Goal: Check status

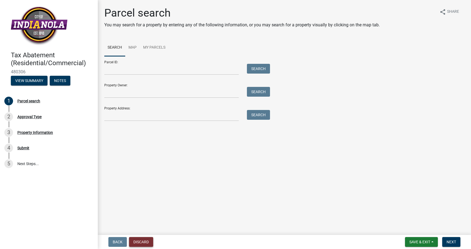
click at [138, 240] on button "Discard" at bounding box center [141, 242] width 24 height 10
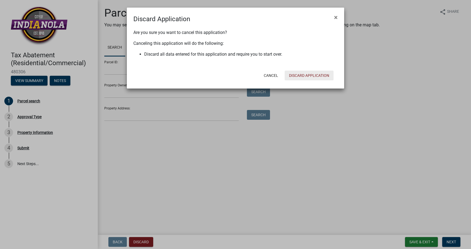
click at [296, 74] on button "Discard Application" at bounding box center [308, 76] width 49 height 10
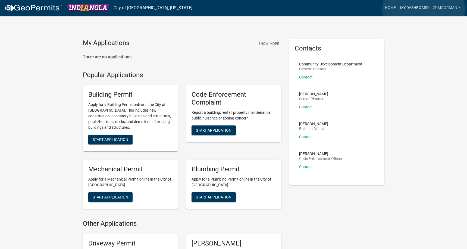
click at [423, 9] on link "My Dashboard" at bounding box center [414, 8] width 33 height 10
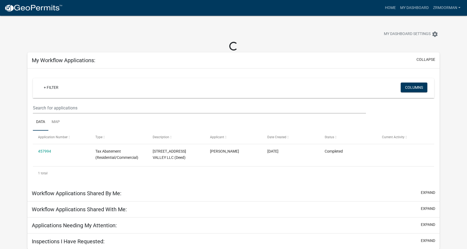
scroll to position [16, 0]
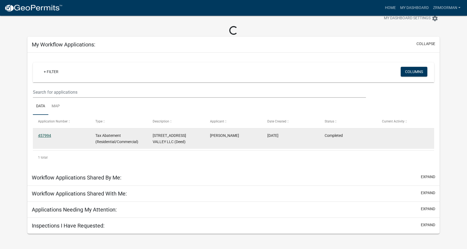
click at [46, 135] on link "457994" at bounding box center [44, 135] width 13 height 4
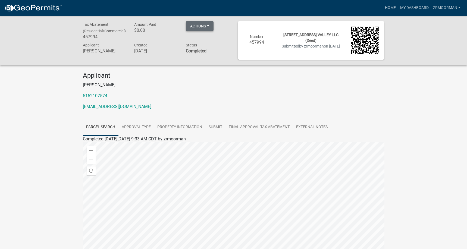
click at [211, 28] on button "Actions" at bounding box center [200, 26] width 28 height 10
click at [142, 39] on div "Amount Paid $0.00" at bounding box center [156, 31] width 52 height 20
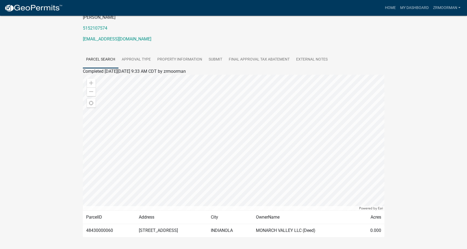
scroll to position [83, 0]
